Goal: Information Seeking & Learning: Learn about a topic

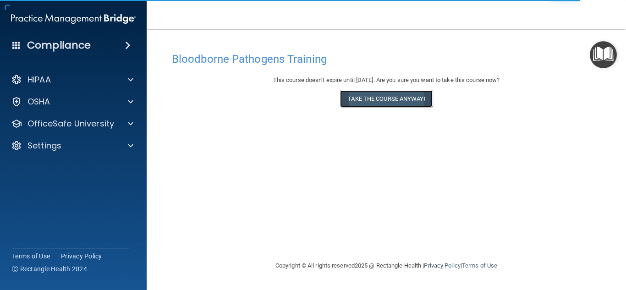
click at [406, 102] on button "Take the course anyway!" at bounding box center [386, 98] width 92 height 17
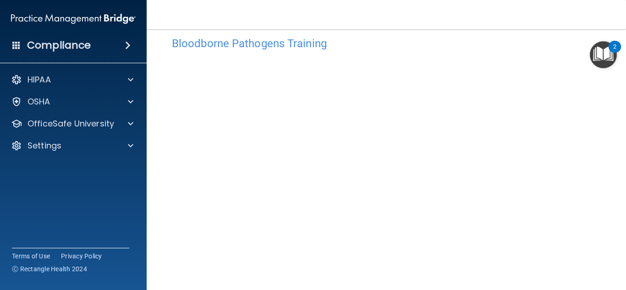
scroll to position [35, 0]
click at [590, 66] on img "Open Resource Center, 2 new notifications" at bounding box center [603, 54] width 27 height 27
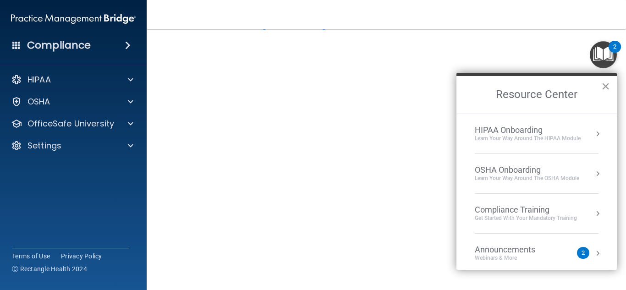
click at [605, 88] on button "×" at bounding box center [605, 86] width 9 height 15
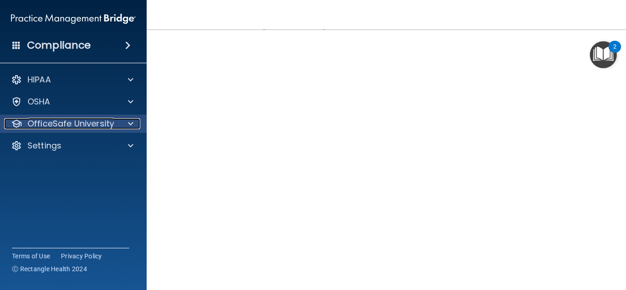
click at [133, 123] on div at bounding box center [129, 123] width 23 height 11
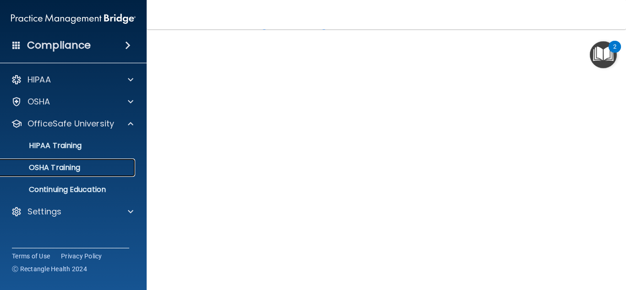
click at [116, 169] on div "OSHA Training" at bounding box center [68, 167] width 125 height 9
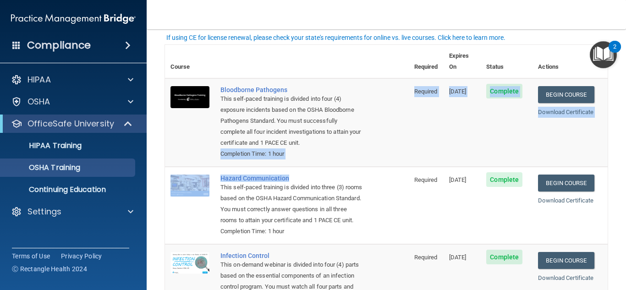
drag, startPoint x: 343, startPoint y: 128, endPoint x: 345, endPoint y: 157, distance: 28.9
click at [345, 157] on tbody "Bloodborne Pathogens This self-paced training is divided into four (4) exposure…" at bounding box center [386, 244] width 443 height 332
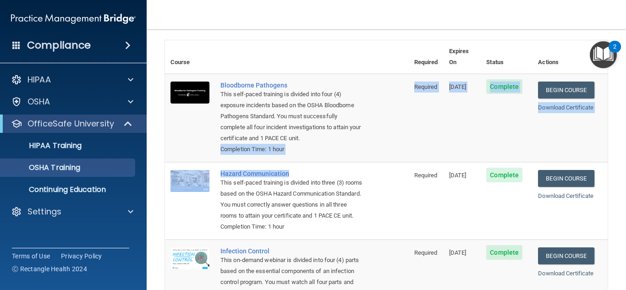
scroll to position [39, 0]
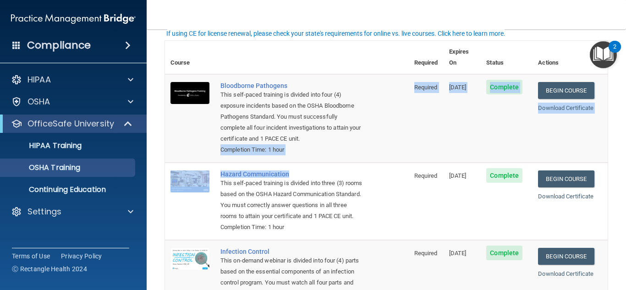
click at [409, 146] on td "Required" at bounding box center [426, 118] width 35 height 88
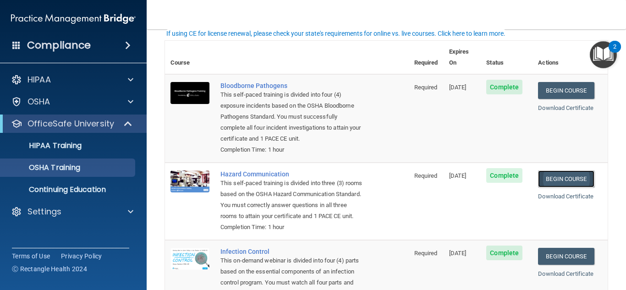
click at [563, 170] on link "Begin Course" at bounding box center [566, 178] width 56 height 17
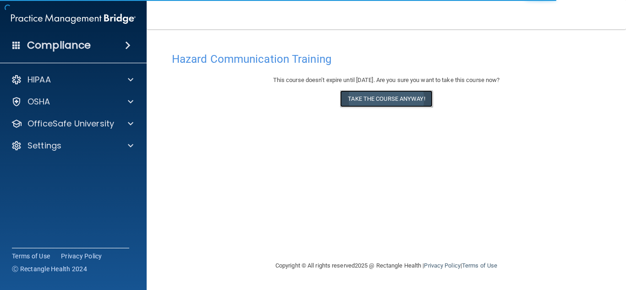
click at [428, 105] on button "Take the course anyway!" at bounding box center [386, 98] width 92 height 17
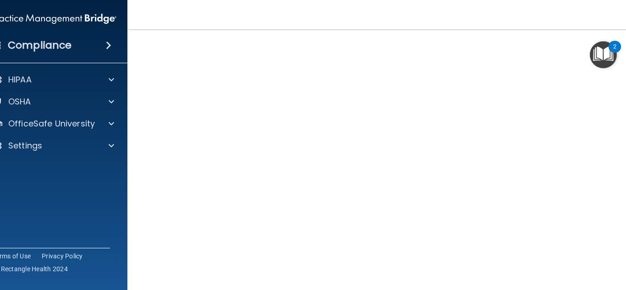
scroll to position [55, 0]
click at [98, 131] on div "OfficeSafe University" at bounding box center [54, 124] width 147 height 18
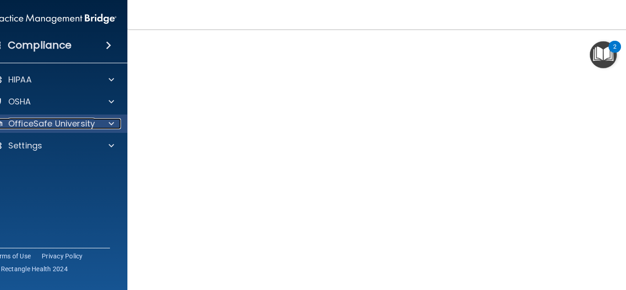
click at [111, 122] on span at bounding box center [111, 123] width 5 height 11
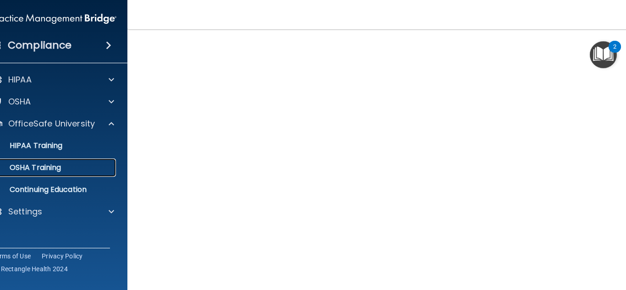
click at [108, 168] on div "OSHA Training" at bounding box center [49, 167] width 125 height 9
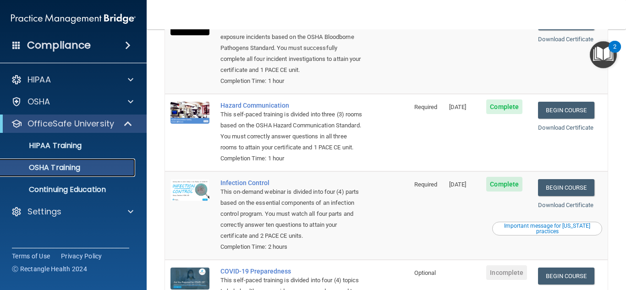
scroll to position [107, 0]
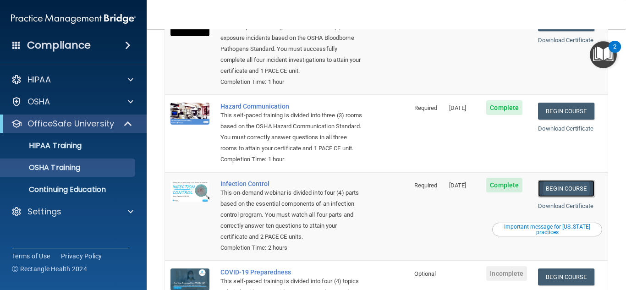
click at [569, 192] on link "Begin Course" at bounding box center [566, 188] width 56 height 17
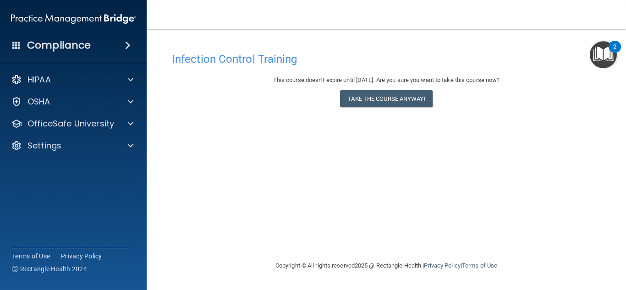
click at [569, 192] on div "Infection Control Training This course doesn’t expire until [DATE]. Are you sur…" at bounding box center [386, 154] width 443 height 213
click at [383, 99] on button "Take the course anyway!" at bounding box center [386, 98] width 92 height 17
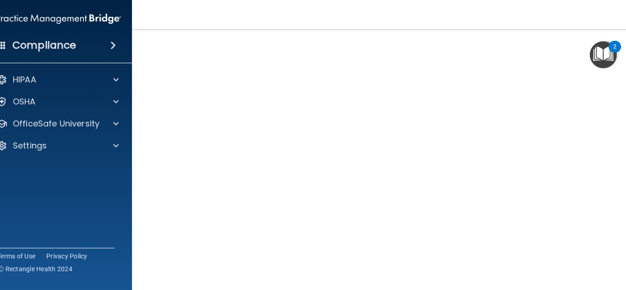
scroll to position [79, 0]
